Goal: Information Seeking & Learning: Check status

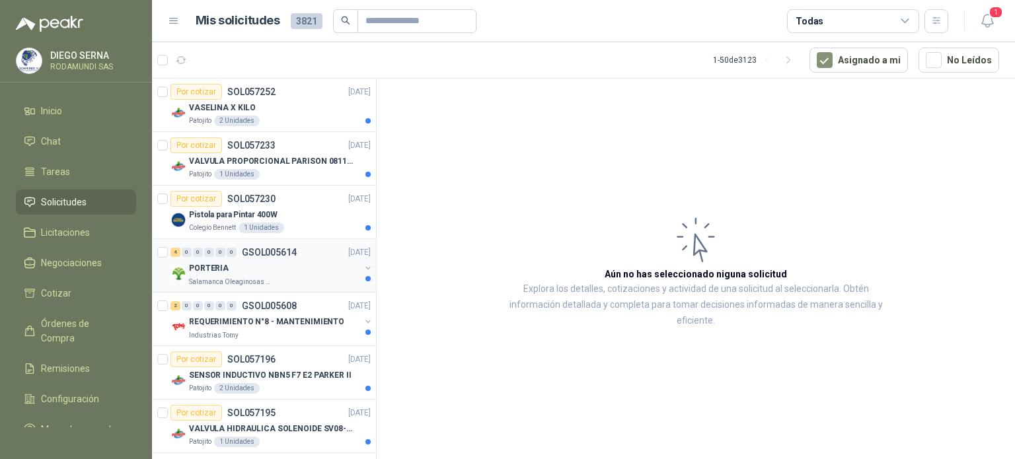
click at [278, 258] on div "4 0 0 0 0 0 GSOL005614 [DATE]" at bounding box center [272, 253] width 203 height 16
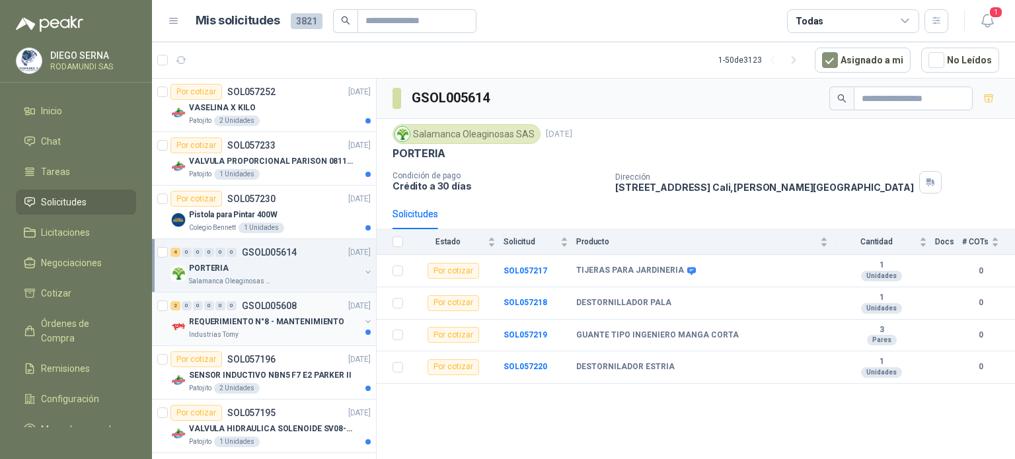
click at [305, 333] on div "Industrias Tomy" at bounding box center [274, 335] width 171 height 11
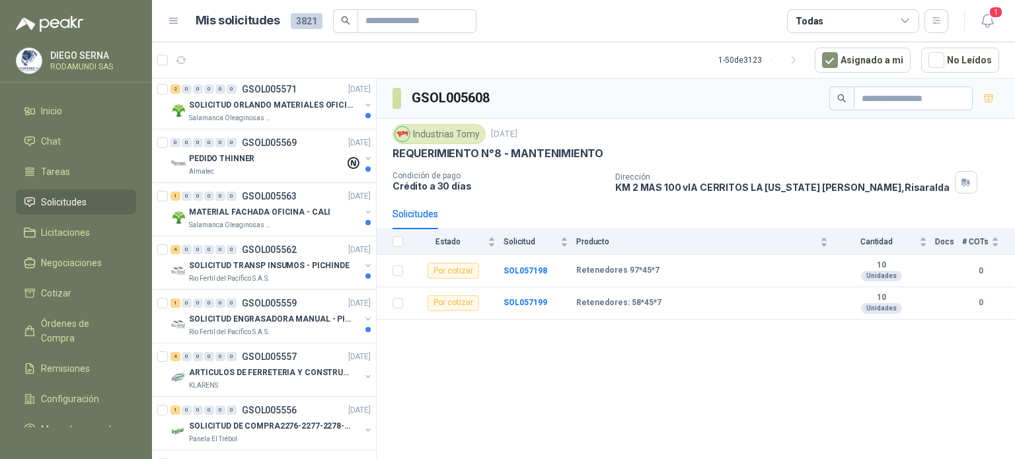
scroll to position [599, 0]
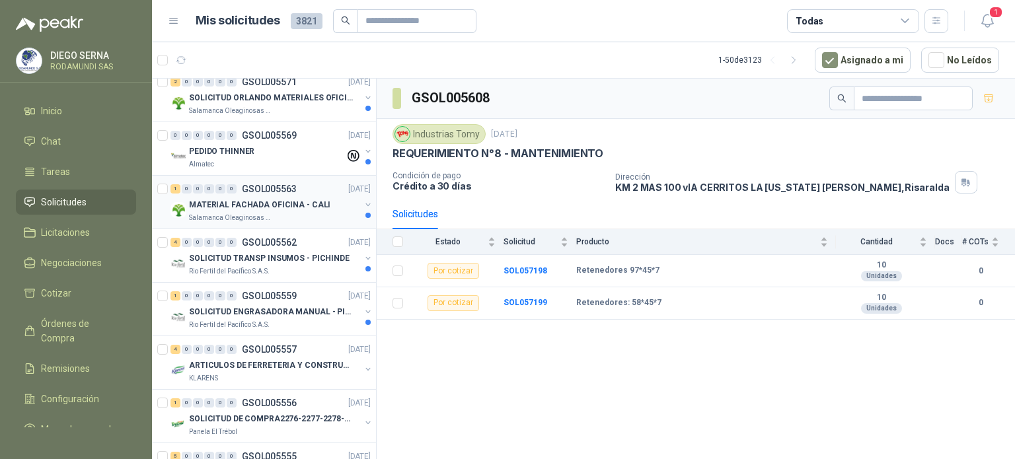
click at [307, 203] on p "MATERIAL FACHADA OFICINA - CALI" at bounding box center [259, 205] width 141 height 13
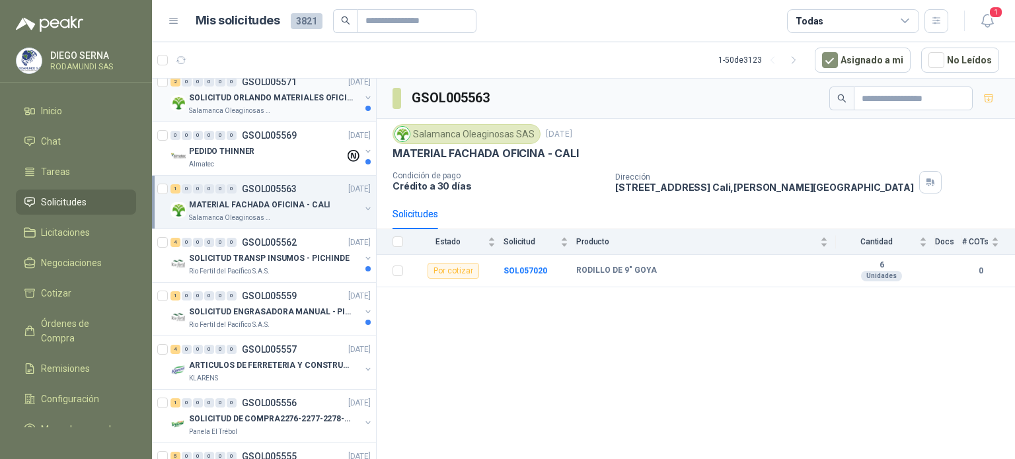
click at [295, 99] on p "SOLICITUD ORLANDO MATERIALES OFICINA - CALI" at bounding box center [271, 98] width 165 height 13
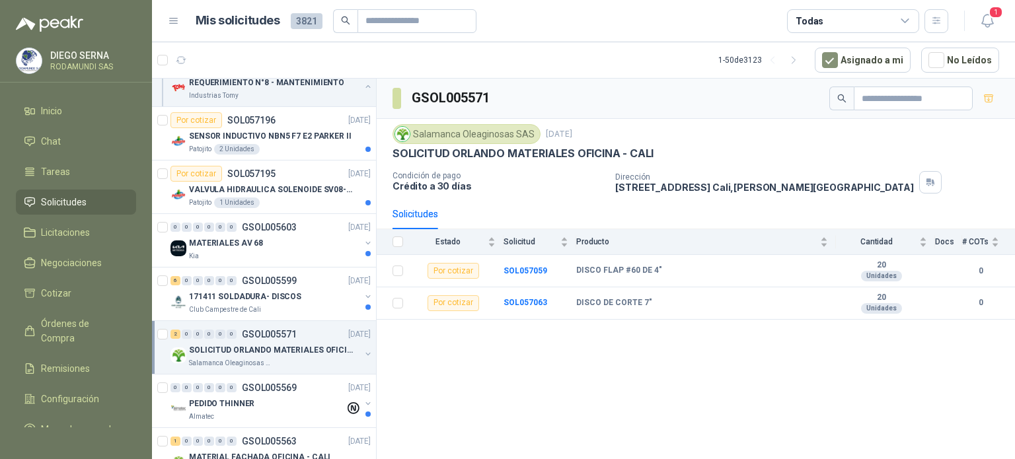
scroll to position [351, 0]
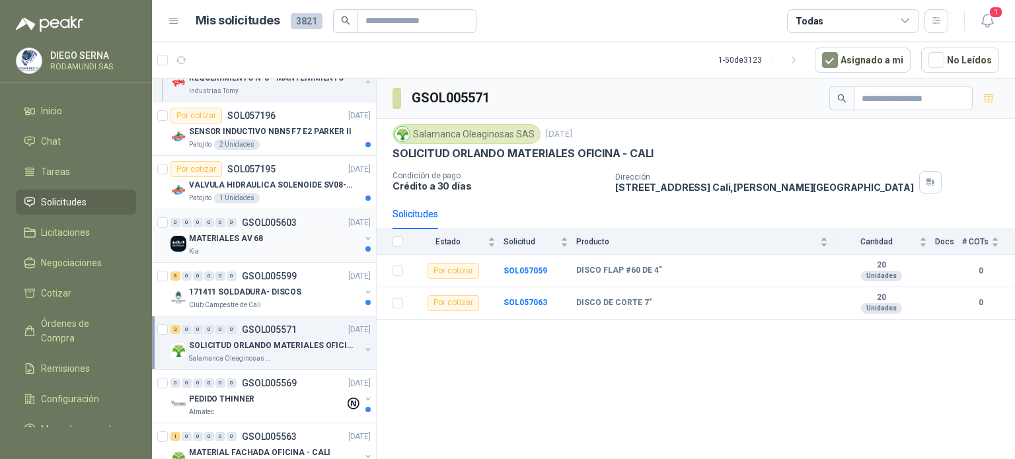
click at [272, 242] on div "MATERIALES AV 68" at bounding box center [274, 239] width 171 height 16
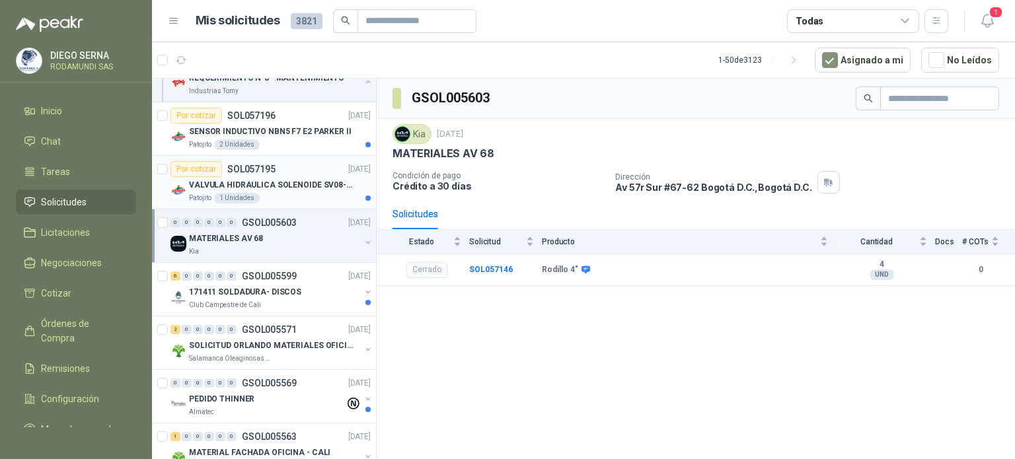
click at [293, 186] on p "VALVULA HIDRAULICA SOLENOIDE SV08-20" at bounding box center [271, 185] width 165 height 13
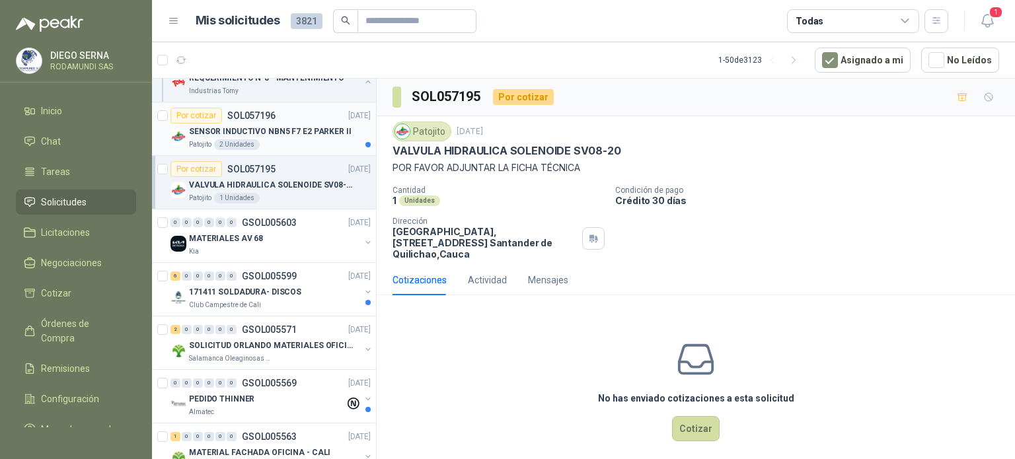
click at [287, 136] on p "SENSOR INDUCTIVO NBN5 F7 E2 PARKER II" at bounding box center [270, 132] width 163 height 13
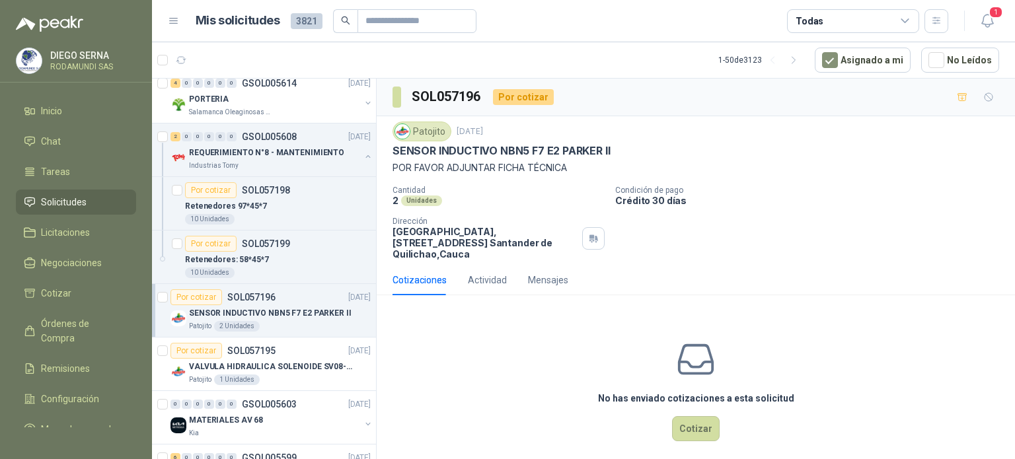
scroll to position [169, 1]
drag, startPoint x: 365, startPoint y: 123, endPoint x: 375, endPoint y: 95, distance: 29.7
click at [375, 95] on div "Por cotizar SOL057252 [DATE] VASELINA X KILO Patojito 2 Unidades Por cotizar SO…" at bounding box center [264, 271] width 225 height 385
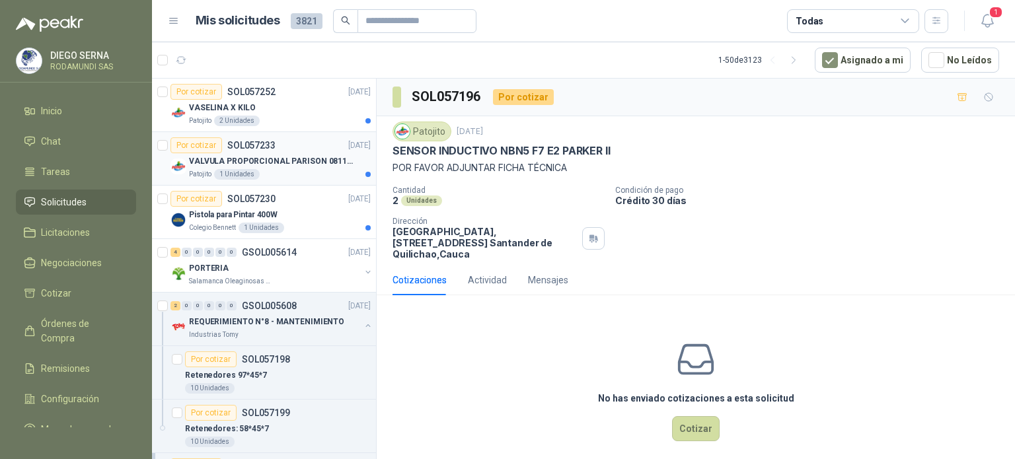
click at [296, 171] on div "Patojito 1 Unidades" at bounding box center [280, 174] width 182 height 11
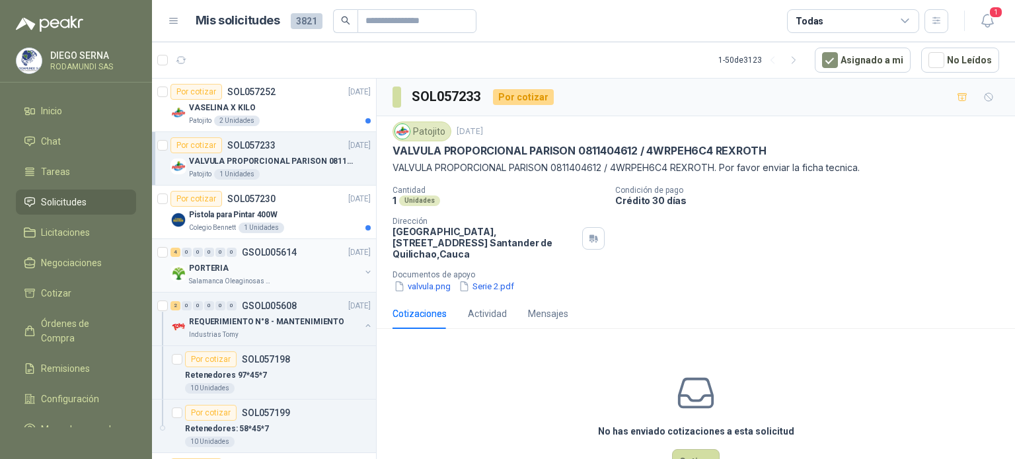
click at [299, 276] on div "Salamanca Oleaginosas SAS" at bounding box center [274, 281] width 171 height 11
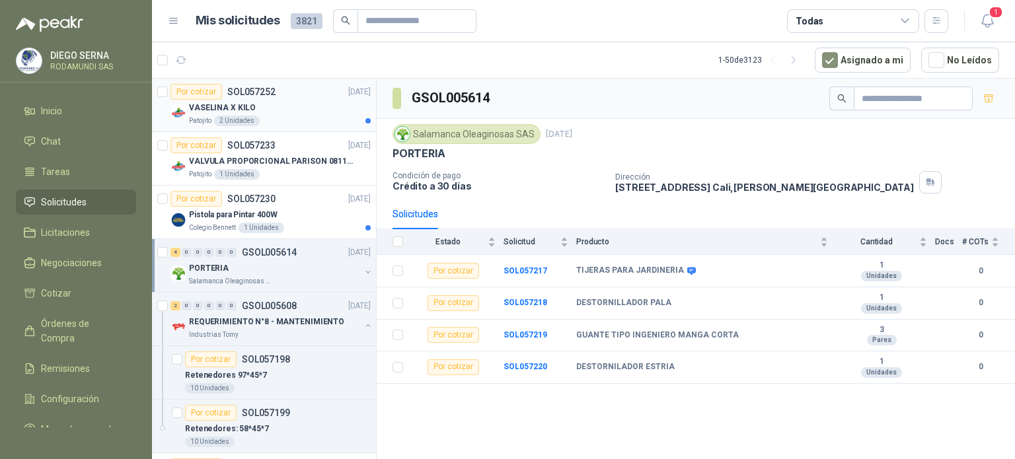
click at [298, 125] on div "Patojito 2 Unidades" at bounding box center [280, 121] width 182 height 11
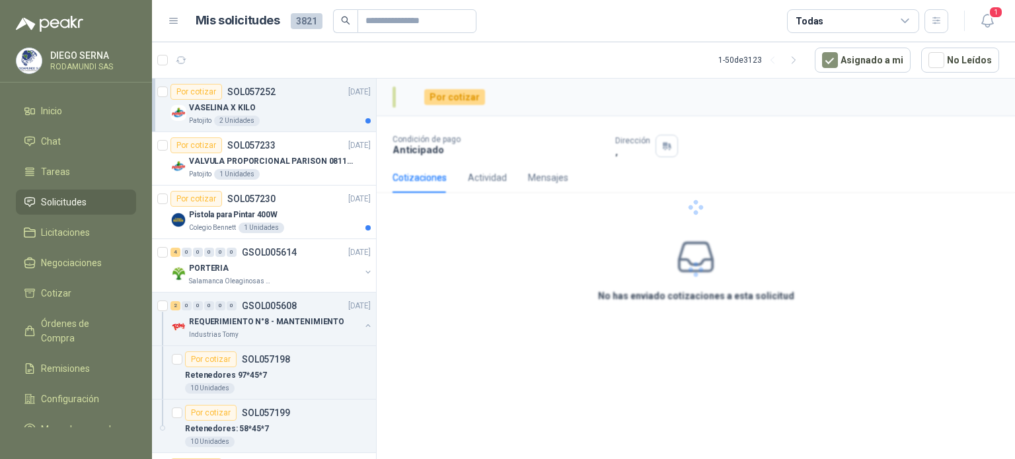
click at [298, 125] on div "Patojito 2 Unidades" at bounding box center [280, 121] width 182 height 11
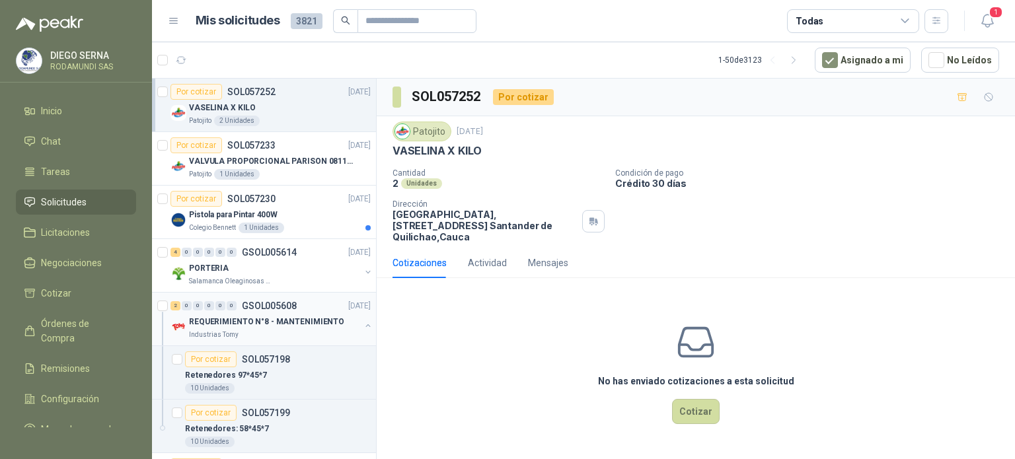
click at [363, 321] on button "button" at bounding box center [368, 326] width 11 height 11
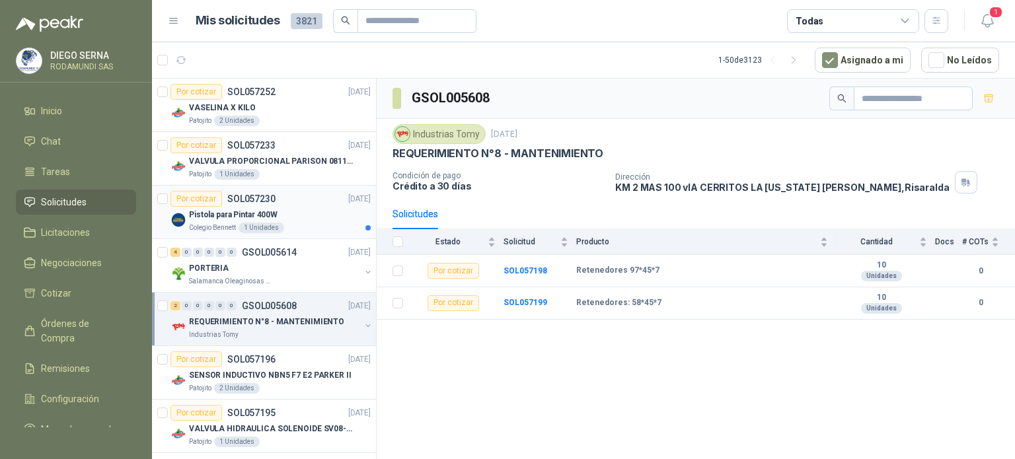
click at [299, 213] on div "Pistola para Pintar 400W" at bounding box center [280, 215] width 182 height 16
